Goal: Check status: Check status

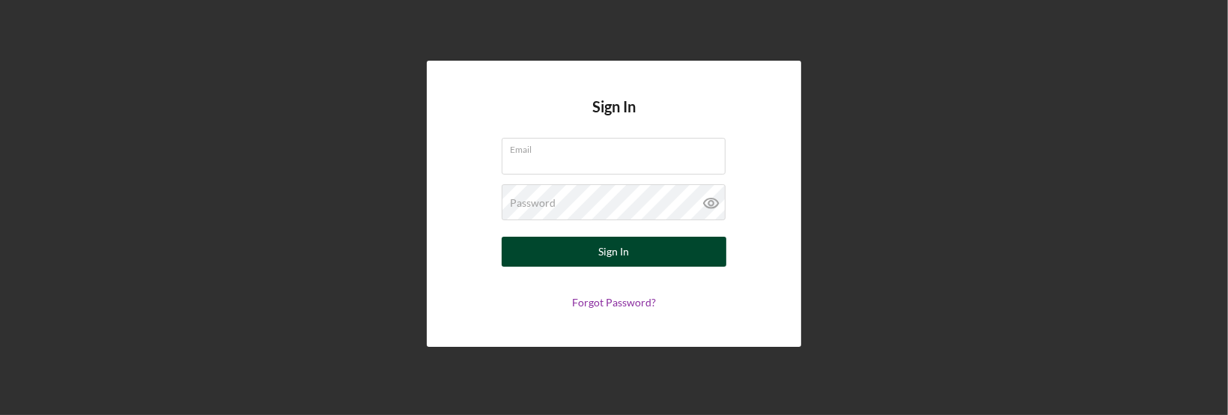
type input "[EMAIL_ADDRESS][DOMAIN_NAME]"
click at [630, 254] on button "Sign In" at bounding box center [614, 252] width 225 height 30
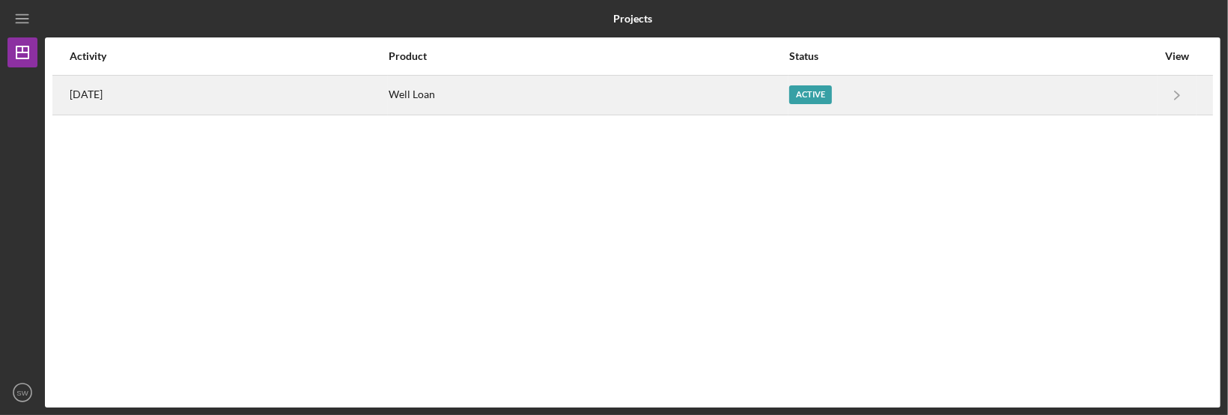
click at [490, 98] on div "Well Loan" at bounding box center [587, 94] width 399 height 37
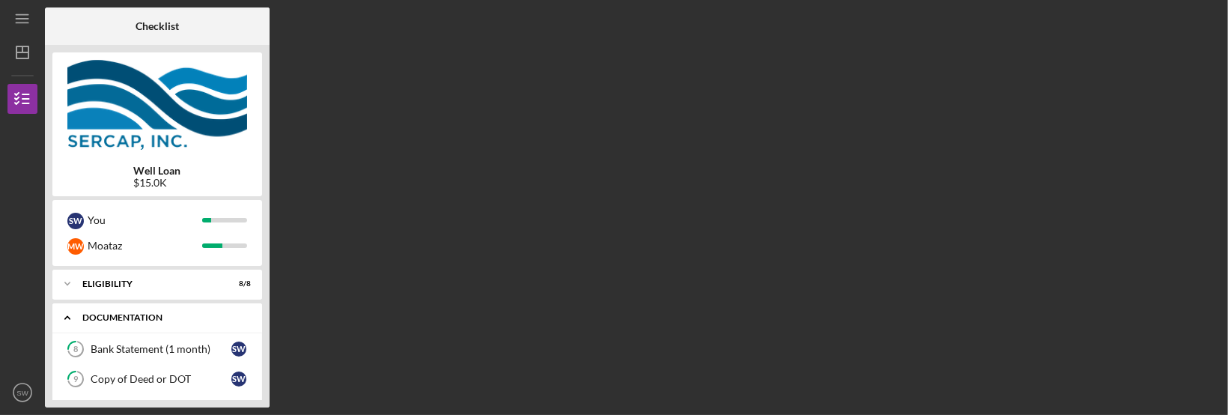
scroll to position [445, 0]
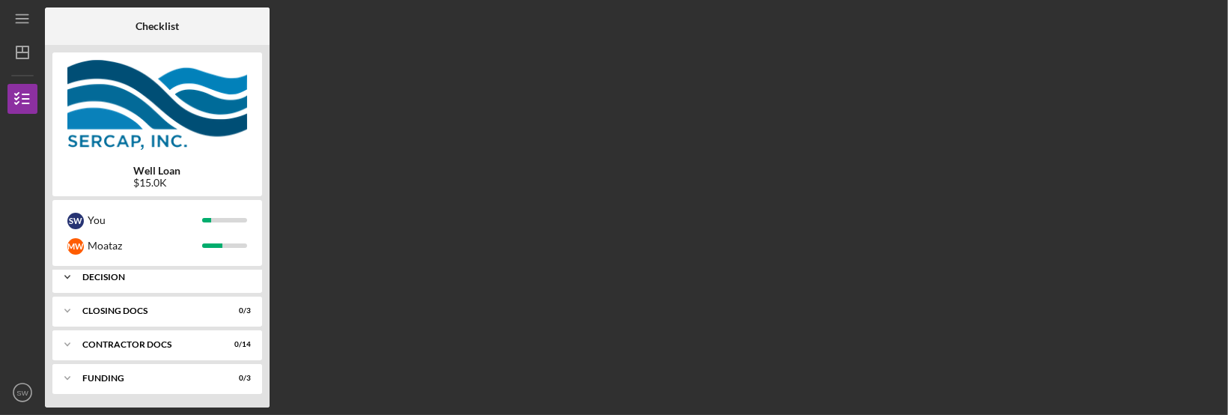
click at [113, 278] on div "Decision" at bounding box center [162, 276] width 161 height 9
click at [122, 315] on link "Decision Decision S W" at bounding box center [157, 308] width 195 height 30
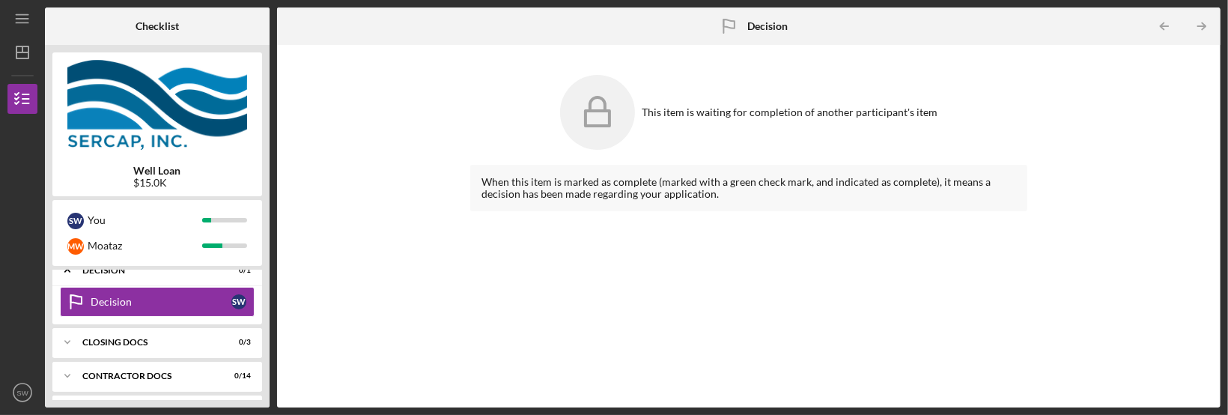
scroll to position [453, 0]
click at [122, 348] on div "Icon/Expander CLOSING DOCS 0 / 3" at bounding box center [157, 341] width 210 height 30
click at [133, 341] on div "CLOSING DOCS" at bounding box center [162, 341] width 161 height 9
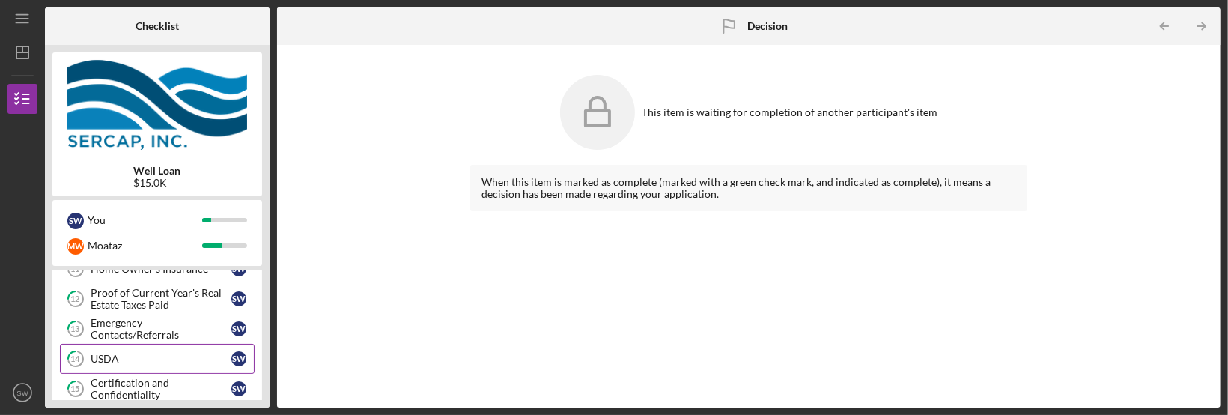
scroll to position [234, 0]
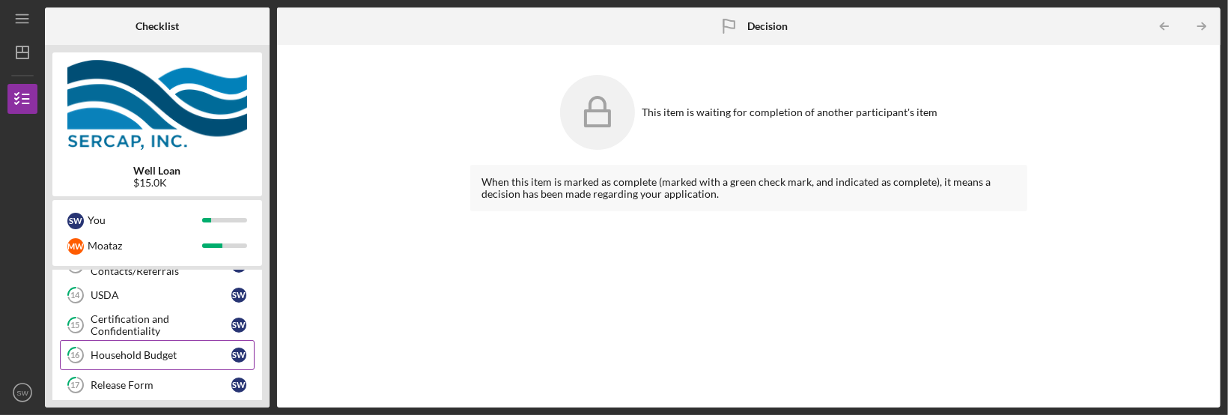
click at [166, 359] on div "Household Budget" at bounding box center [161, 355] width 141 height 12
